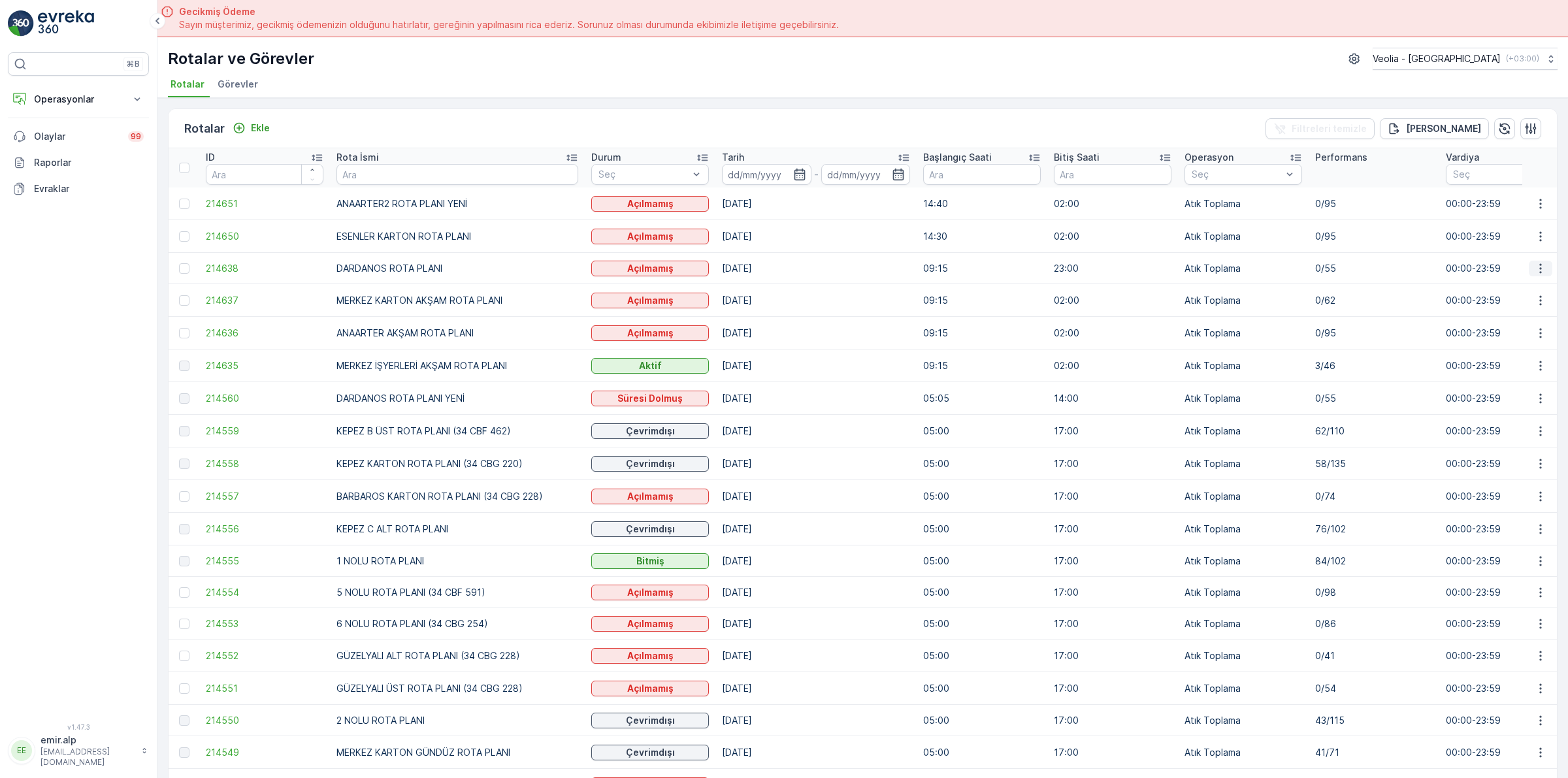
click at [1534, 270] on icon "button" at bounding box center [1540, 269] width 13 height 13
click at [1501, 341] on span "Atanan Kişiyi Değiştir" at bounding box center [1503, 343] width 91 height 13
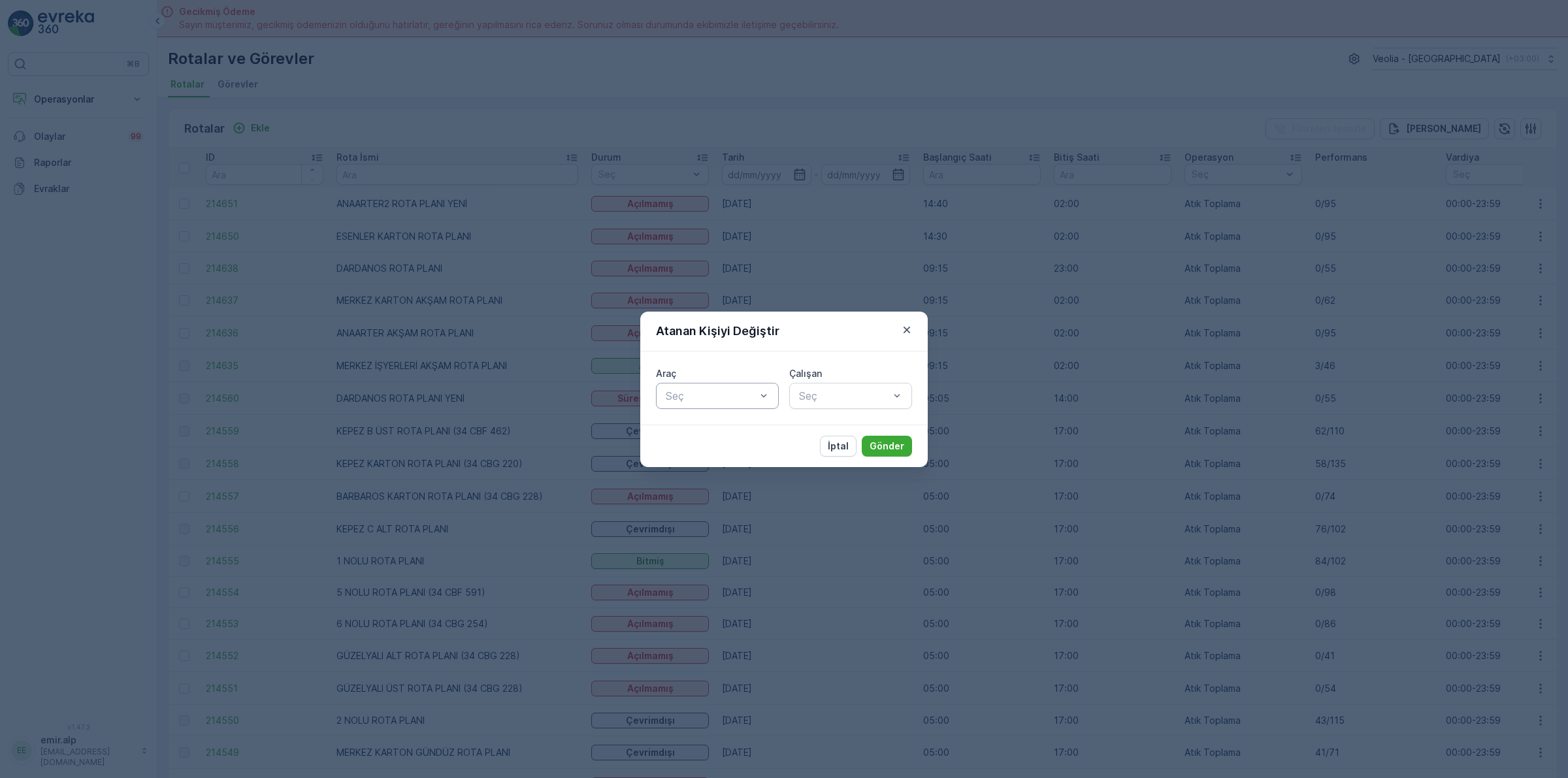
click at [693, 394] on div at bounding box center [710, 395] width 93 height 12
type input "254"
click at [715, 429] on span "34 CBG 254" at bounding box center [694, 428] width 61 height 12
click at [848, 390] on div at bounding box center [843, 395] width 93 height 12
type input "EZE"
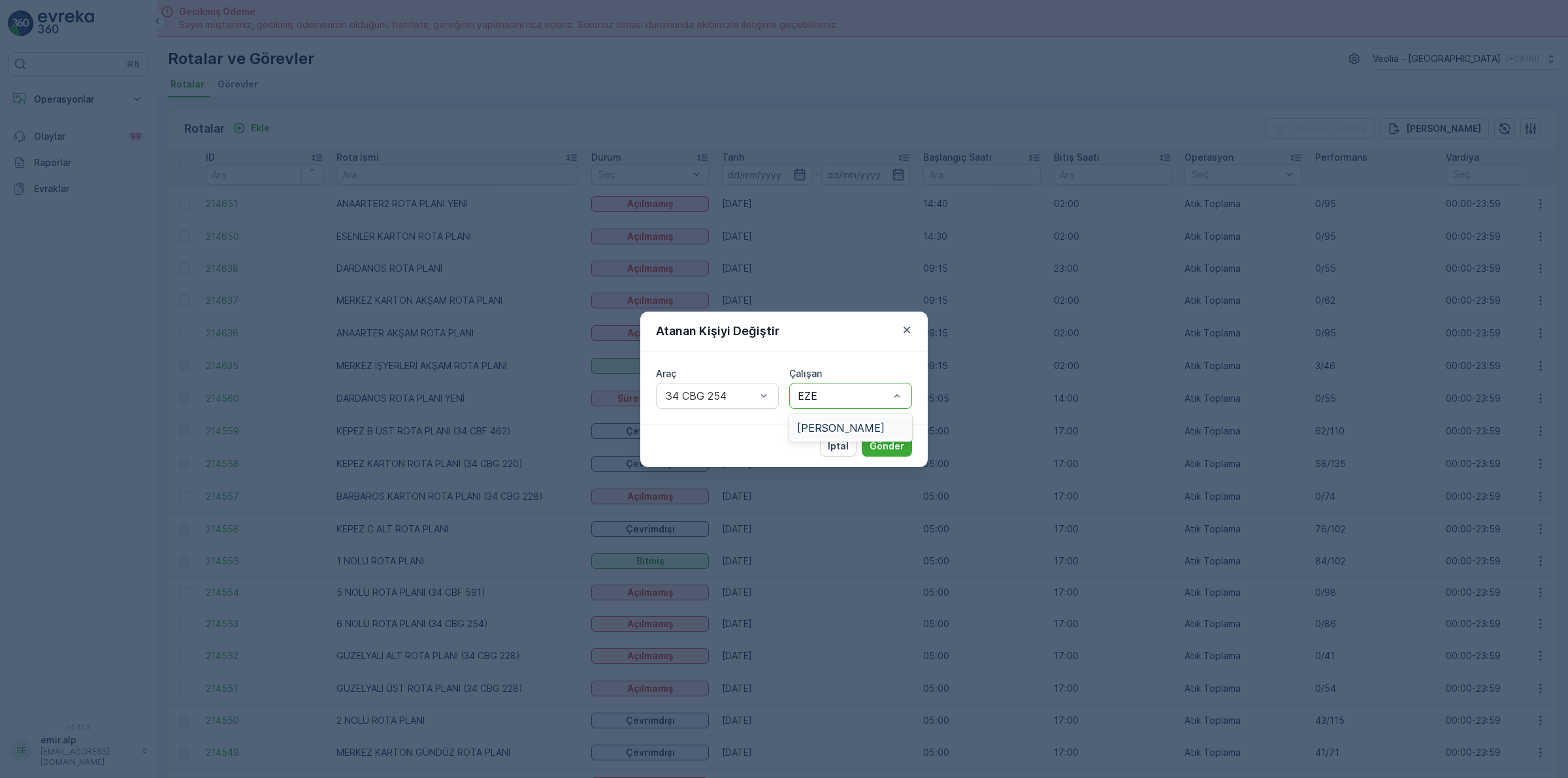
click at [831, 429] on span "EZEL KIRAN" at bounding box center [840, 428] width 88 height 12
click at [906, 439] on button "Gönder" at bounding box center [887, 446] width 51 height 21
